Goal: Information Seeking & Learning: Find specific fact

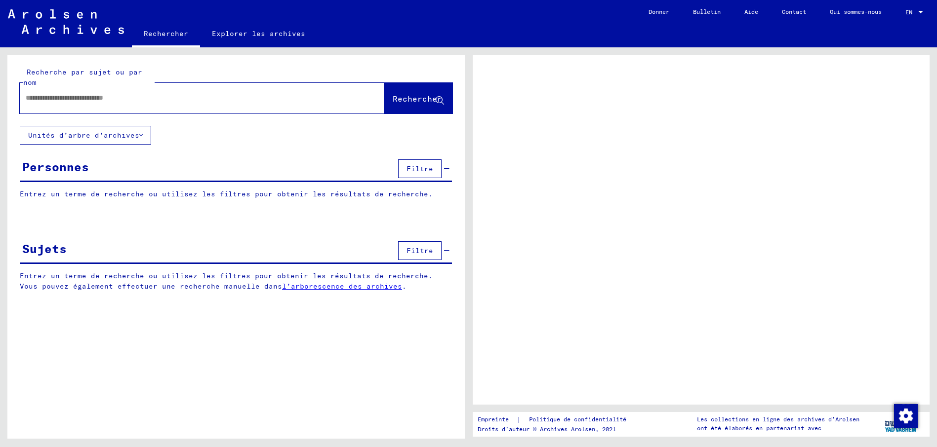
click at [190, 109] on div at bounding box center [190, 98] width 341 height 22
click at [190, 101] on input "text" at bounding box center [193, 98] width 335 height 10
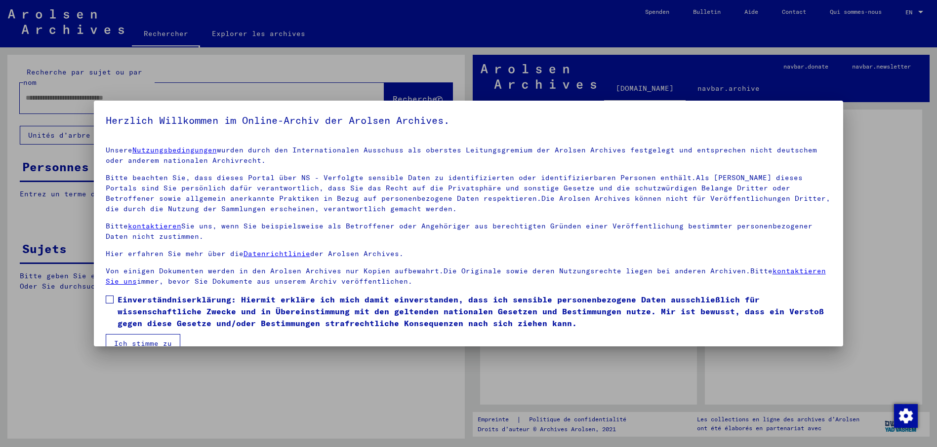
click at [380, 157] on p "Unsere Nutzungsbedingungen wurden durch den Internationalen Ausschuss als obers…" at bounding box center [469, 155] width 726 height 21
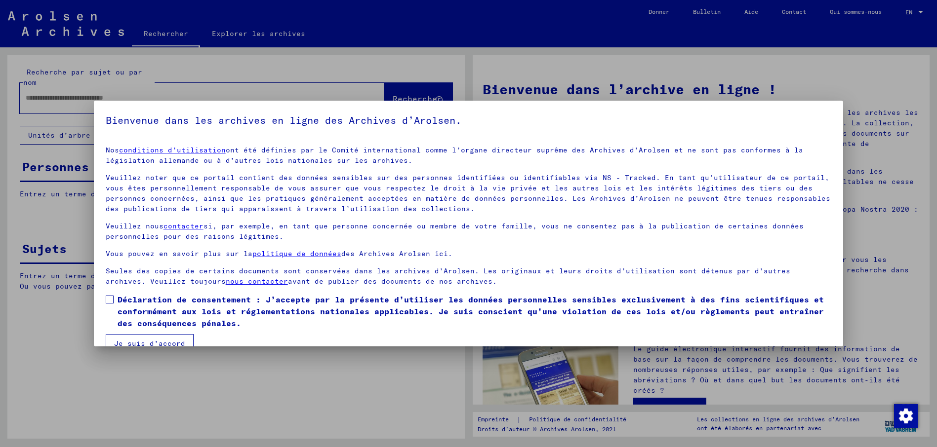
scroll to position [2, 0]
click at [111, 300] on span at bounding box center [110, 298] width 8 height 8
click at [139, 338] on button "Je suis d’accord" at bounding box center [150, 341] width 88 height 19
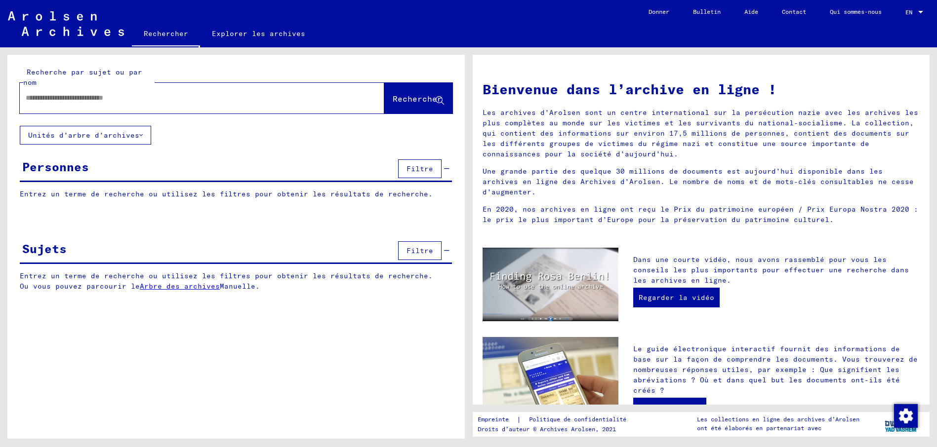
click at [124, 95] on input "text" at bounding box center [190, 98] width 329 height 10
type input "**********"
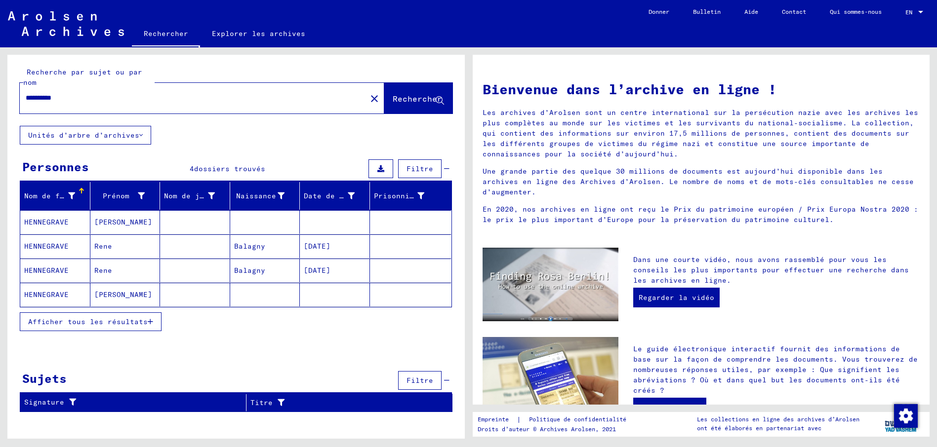
click at [143, 321] on span "Afficher tous les résultats" at bounding box center [87, 322] width 119 height 9
